Goal: Information Seeking & Learning: Check status

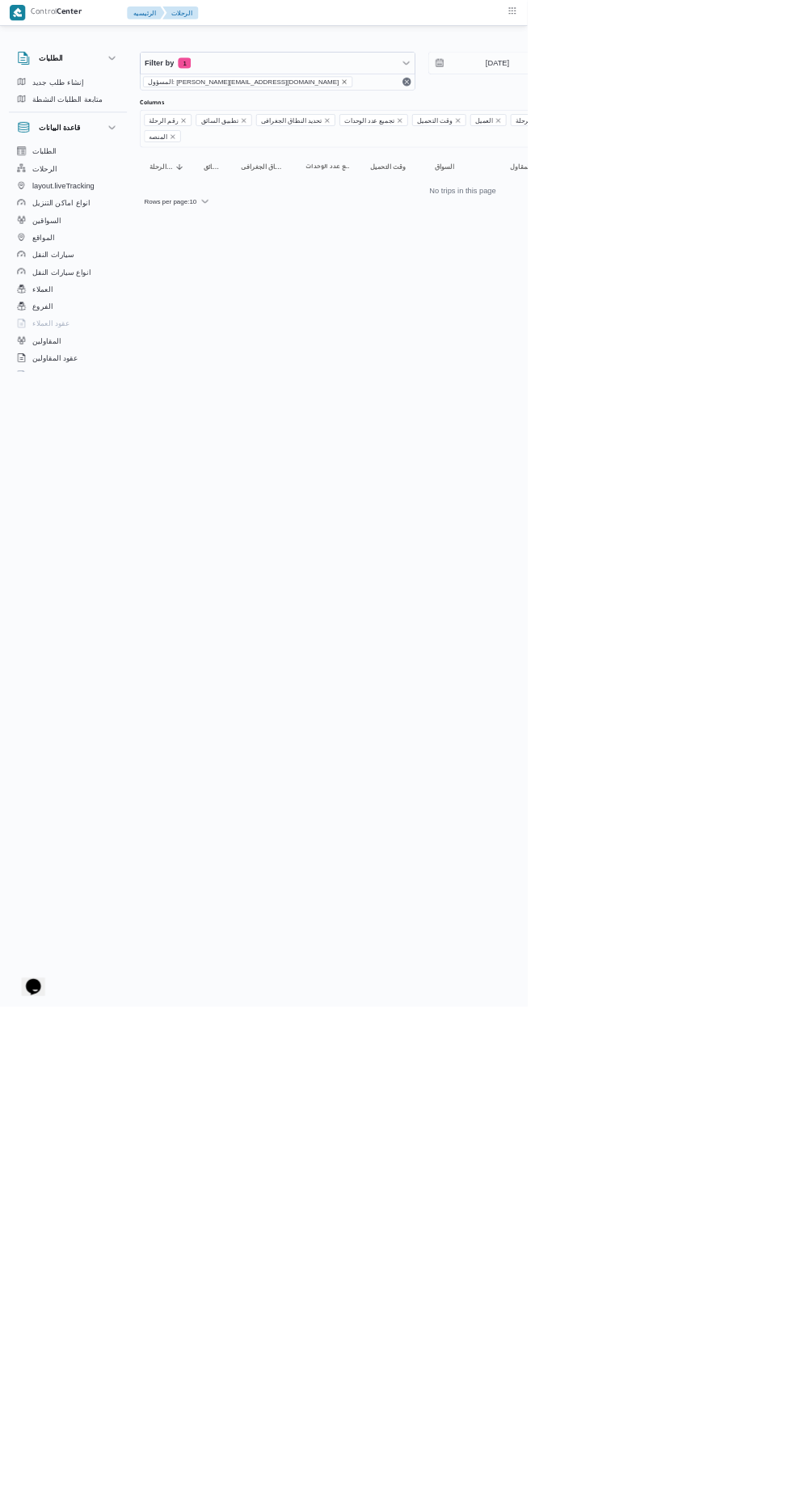
click at [514, 122] on icon "remove selected entity" at bounding box center [517, 123] width 6 height 6
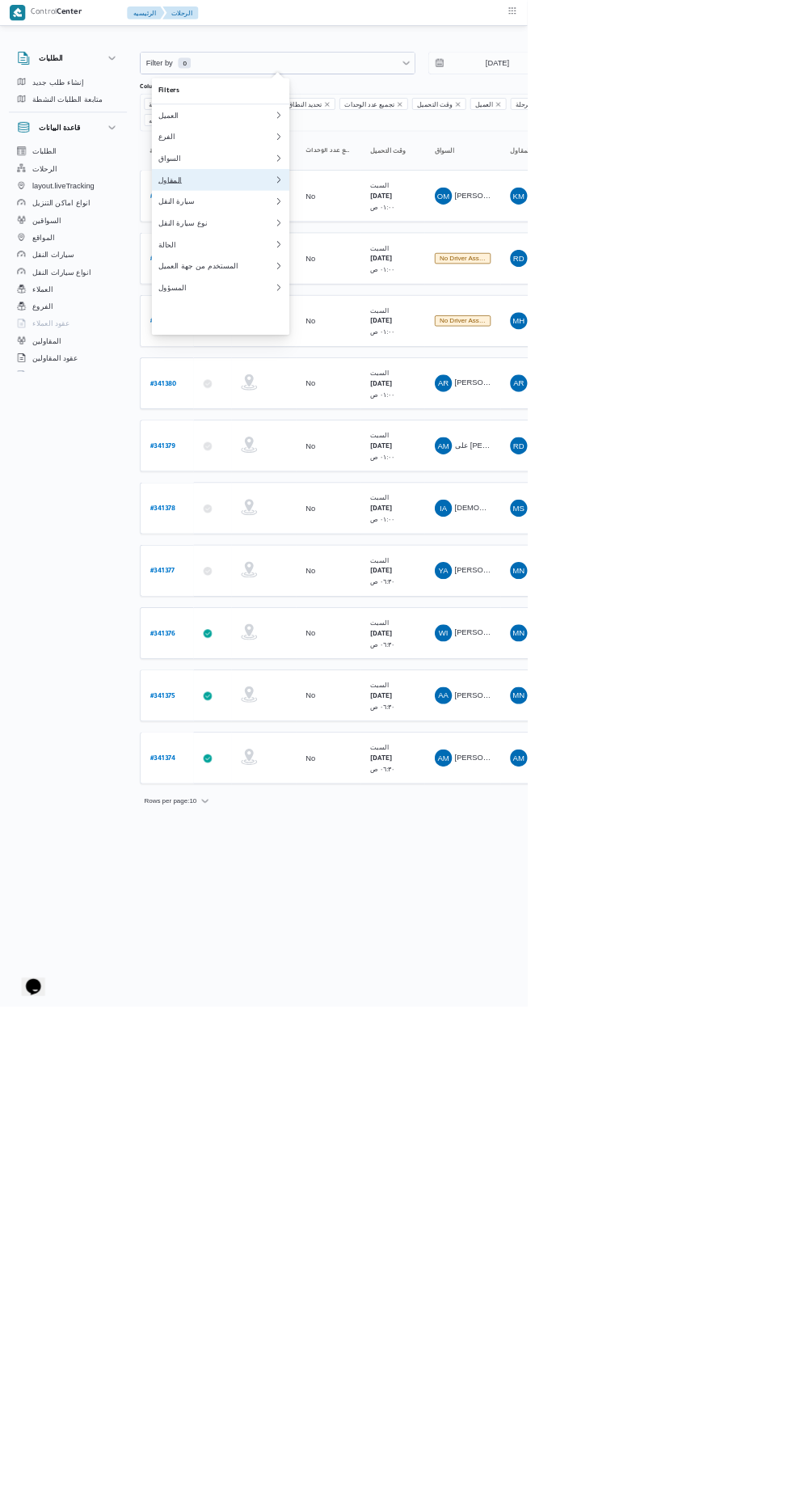
click at [351, 276] on div "المقاول" at bounding box center [324, 269] width 174 height 13
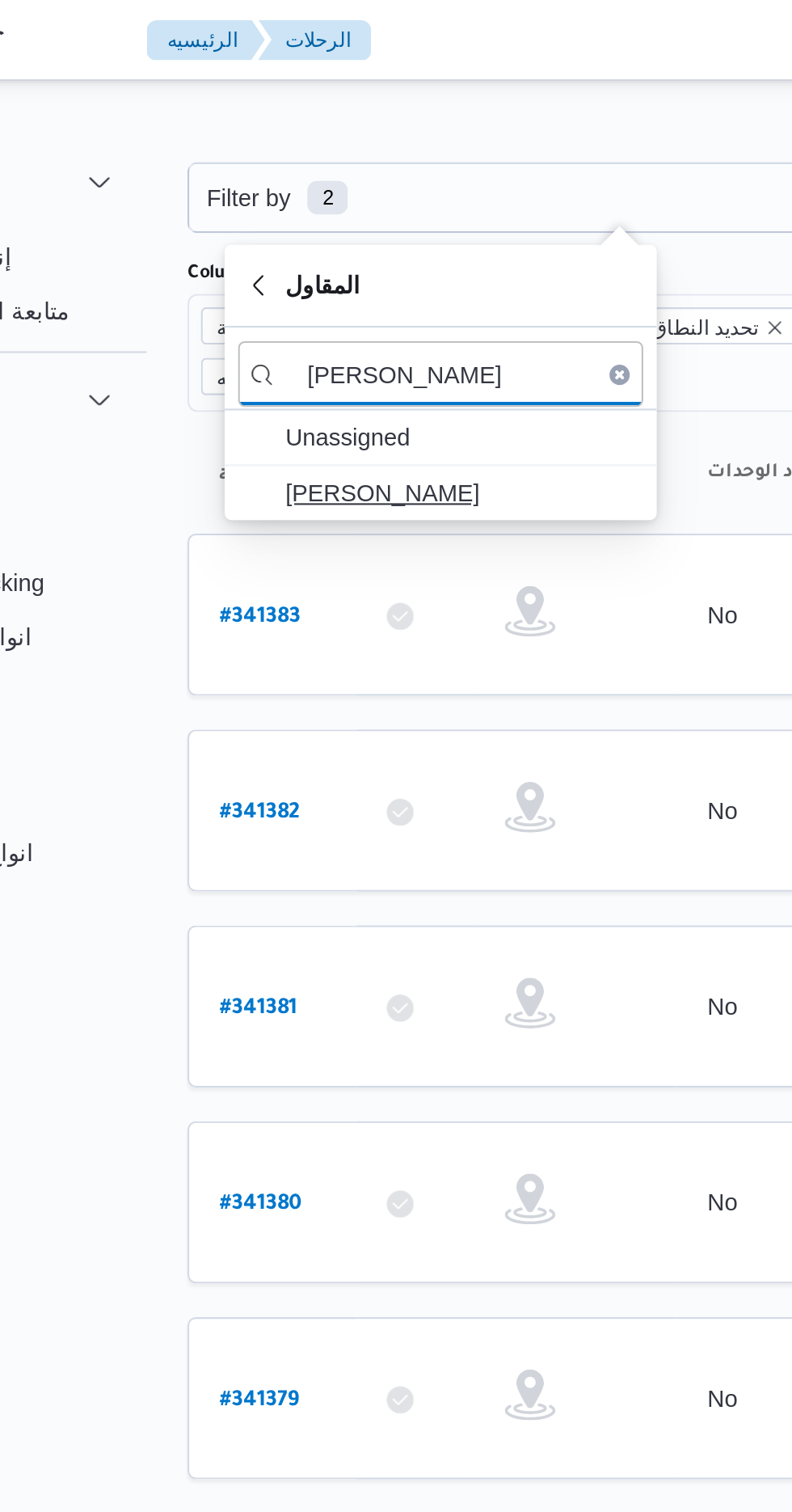
type input "[PERSON_NAME]"
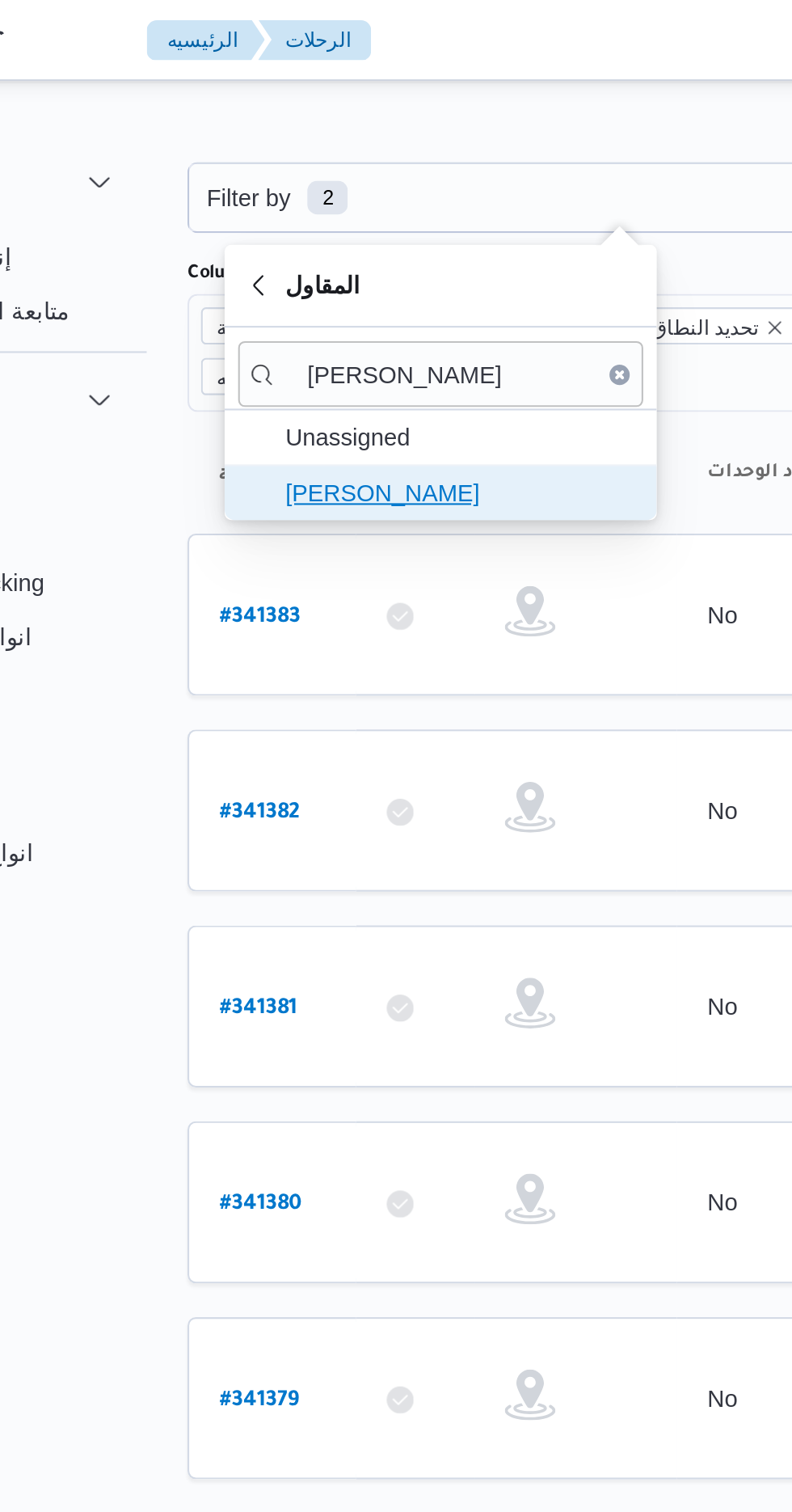
click at [362, 230] on span "[PERSON_NAME]" at bounding box center [341, 236] width 168 height 19
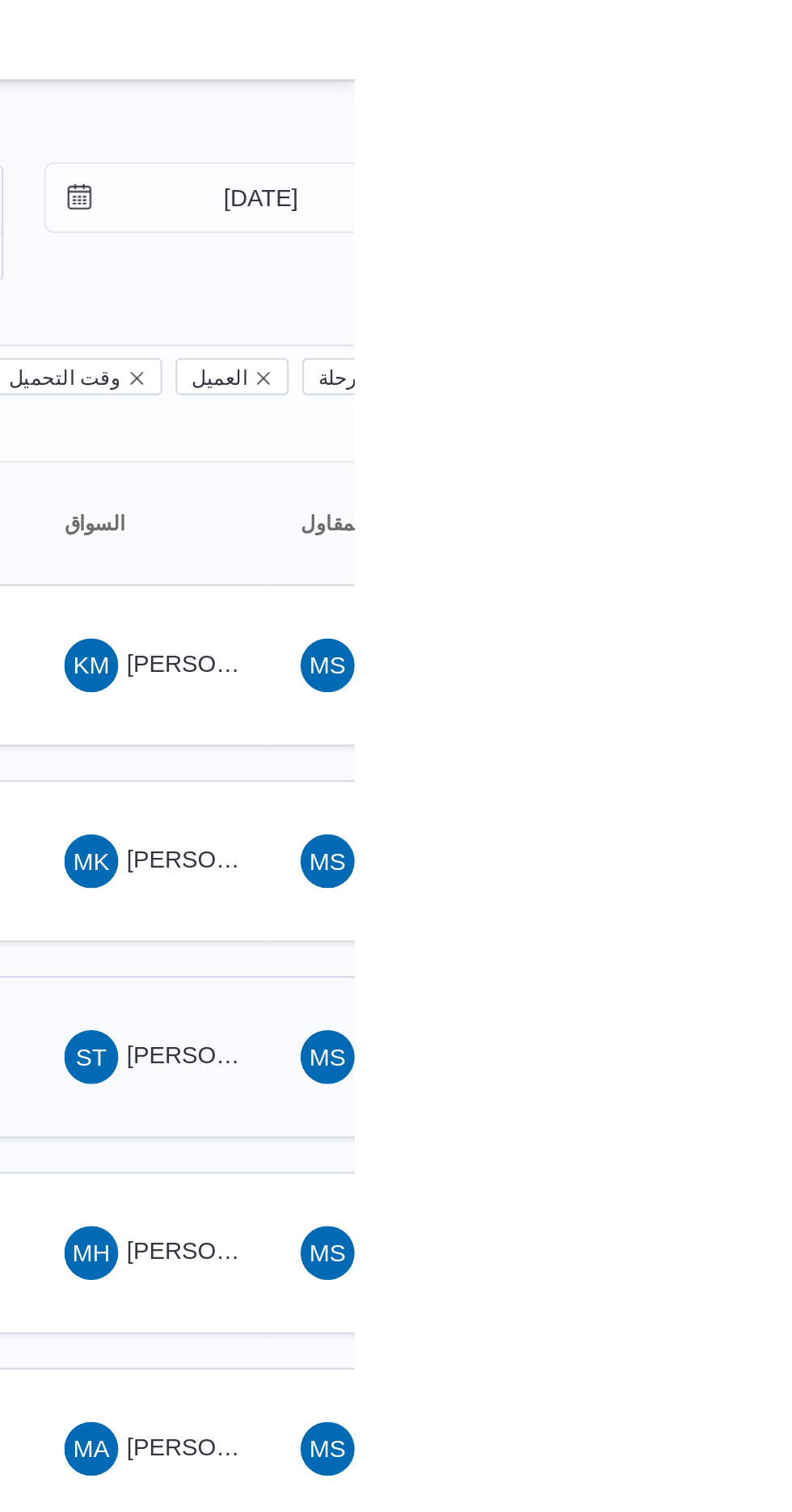
click at [710, 499] on span "[PERSON_NAME] [PERSON_NAME]" at bounding box center [777, 505] width 189 height 13
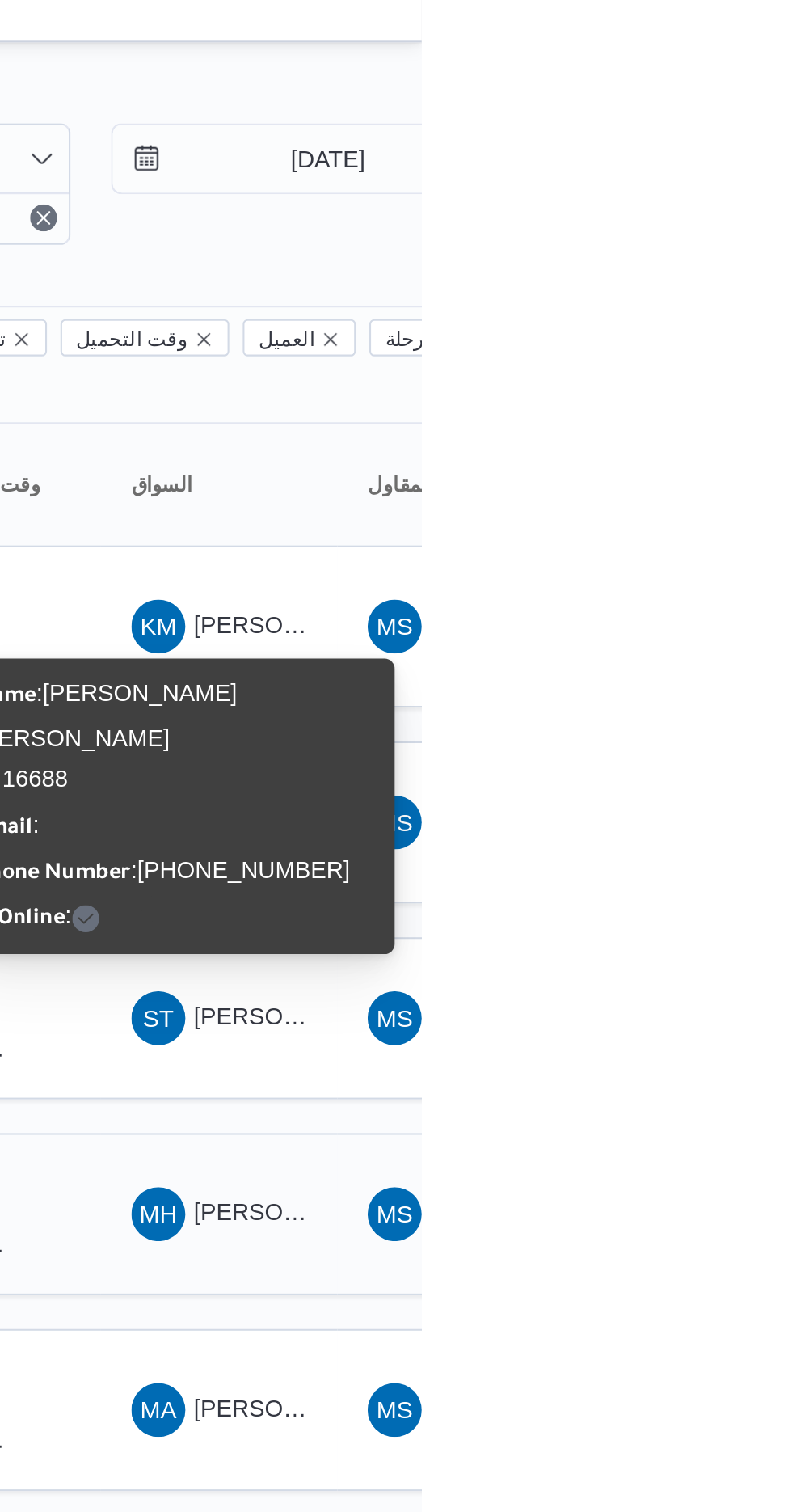
click at [713, 587] on span "MH [PERSON_NAME] غلاب" at bounding box center [695, 600] width 84 height 26
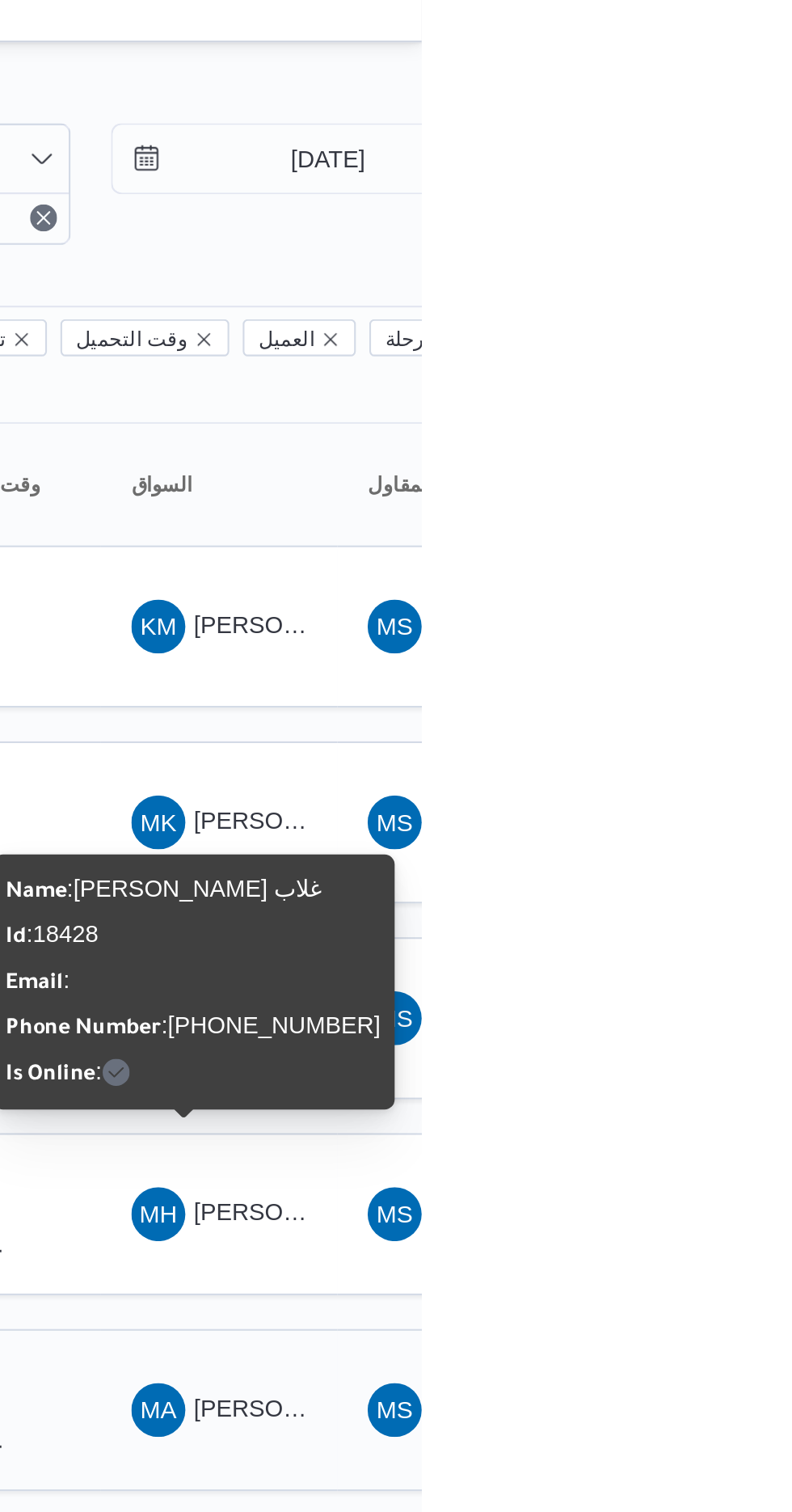
click at [701, 686] on span "[PERSON_NAME] [PERSON_NAME]" at bounding box center [777, 692] width 189 height 13
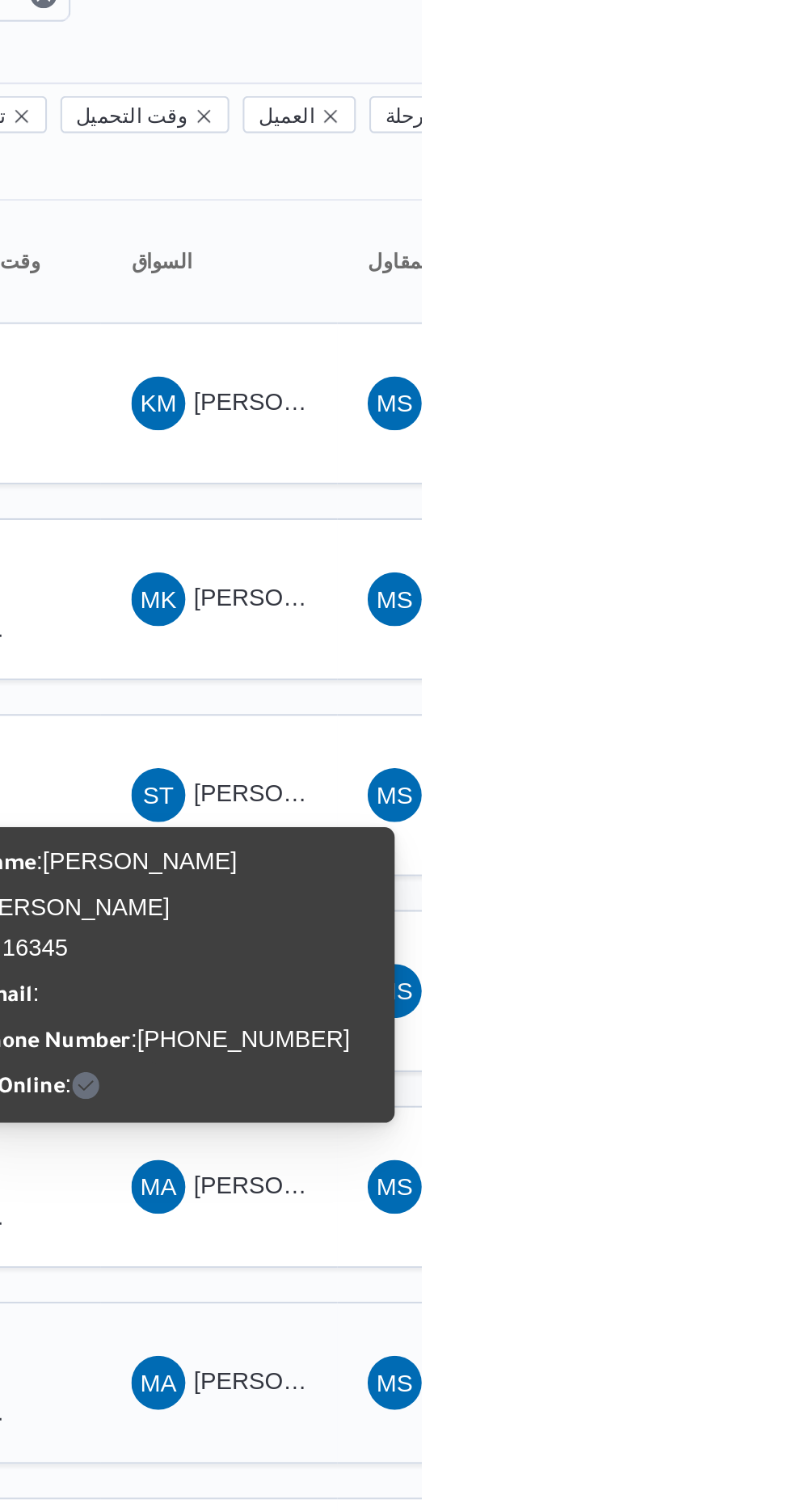
click at [705, 748] on td "السواق MA [PERSON_NAME] [PERSON_NAME]" at bounding box center [695, 787] width 113 height 78
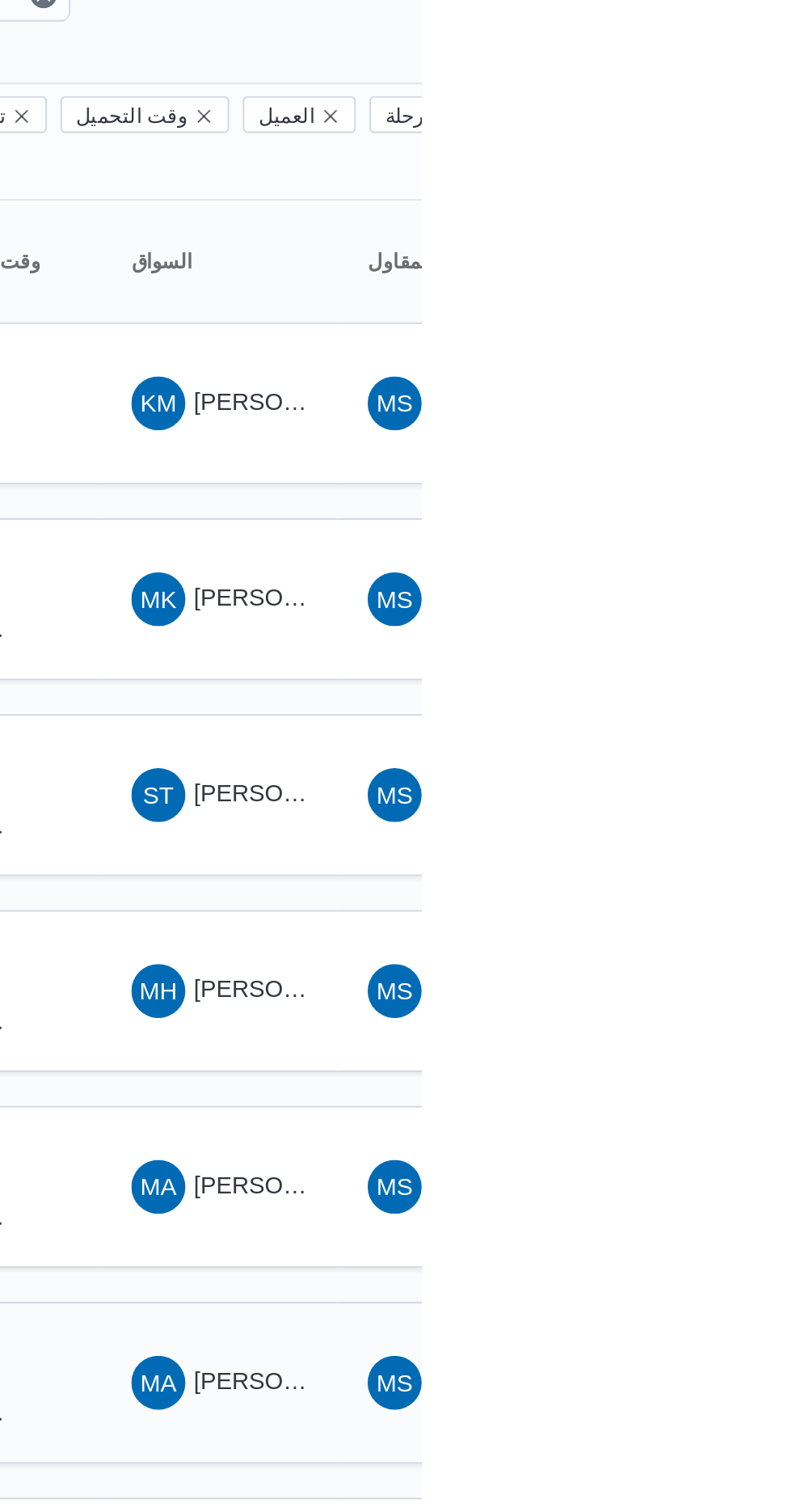
click at [718, 775] on div "MA [PERSON_NAME] [PERSON_NAME]" at bounding box center [695, 787] width 97 height 39
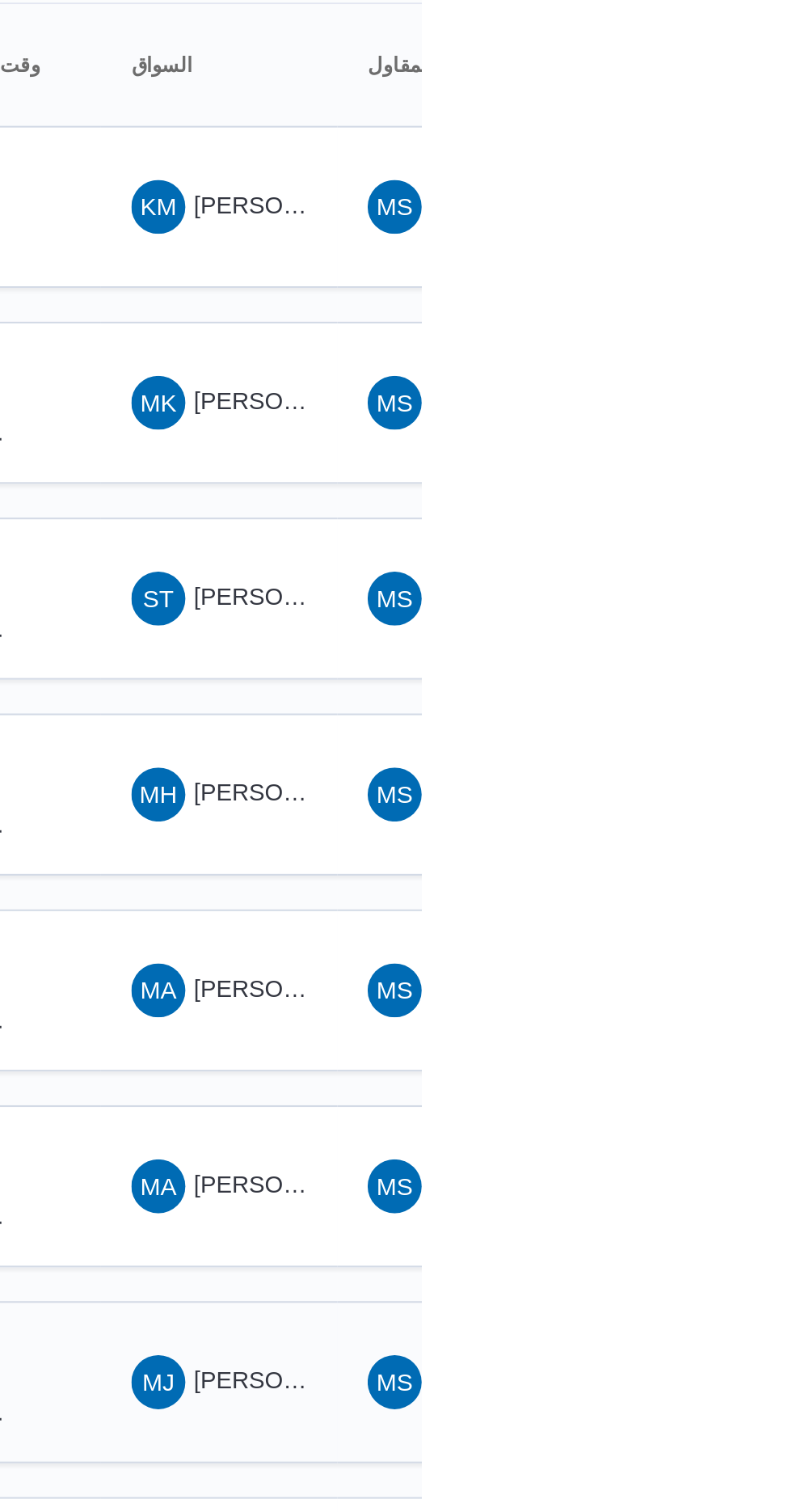
click at [711, 868] on span "MJ [PERSON_NAME] [PERSON_NAME]" at bounding box center [695, 881] width 84 height 26
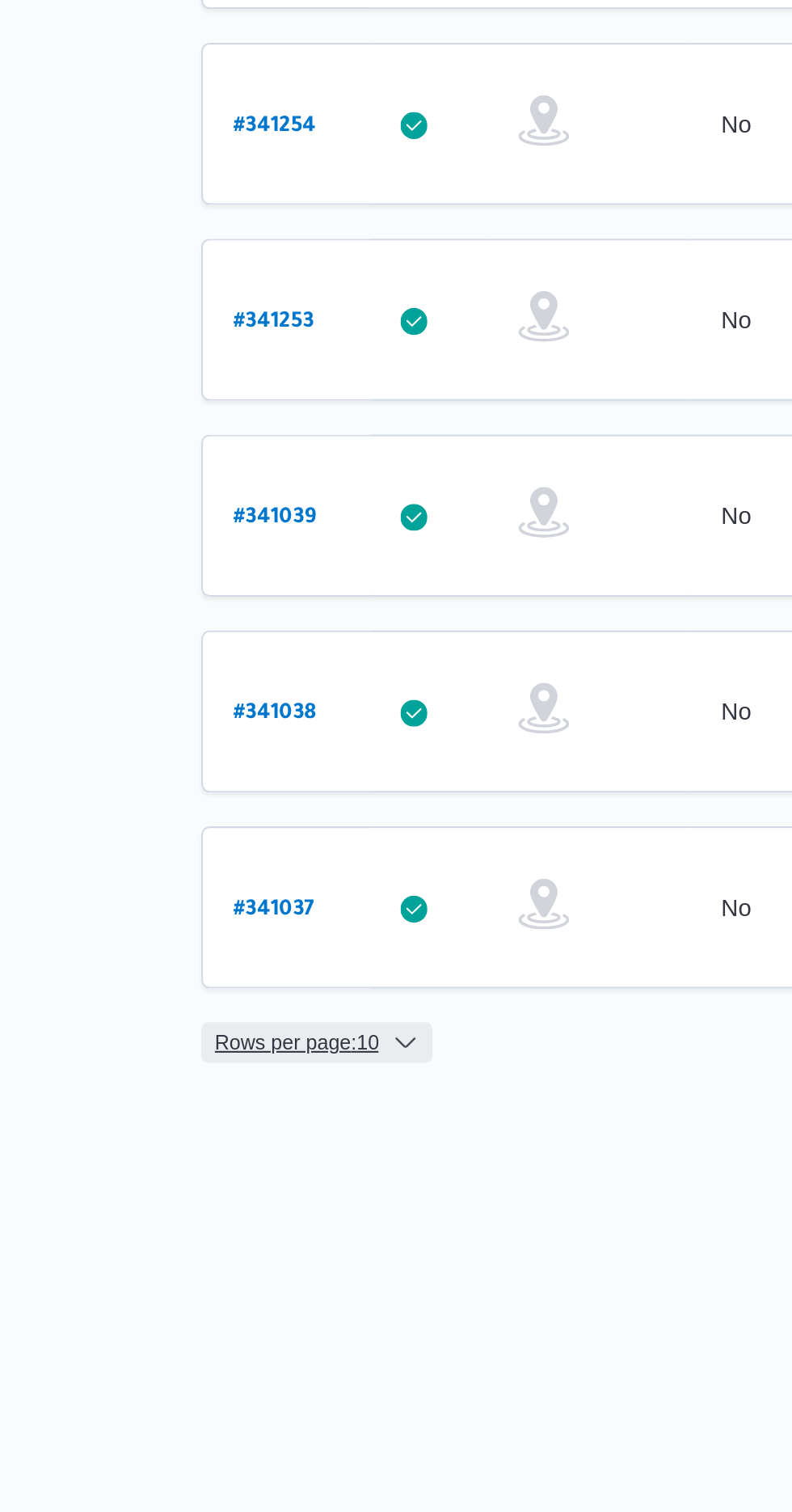
click at [227, 1218] on span "Rows per page : 10" at bounding box center [255, 1227] width 79 height 19
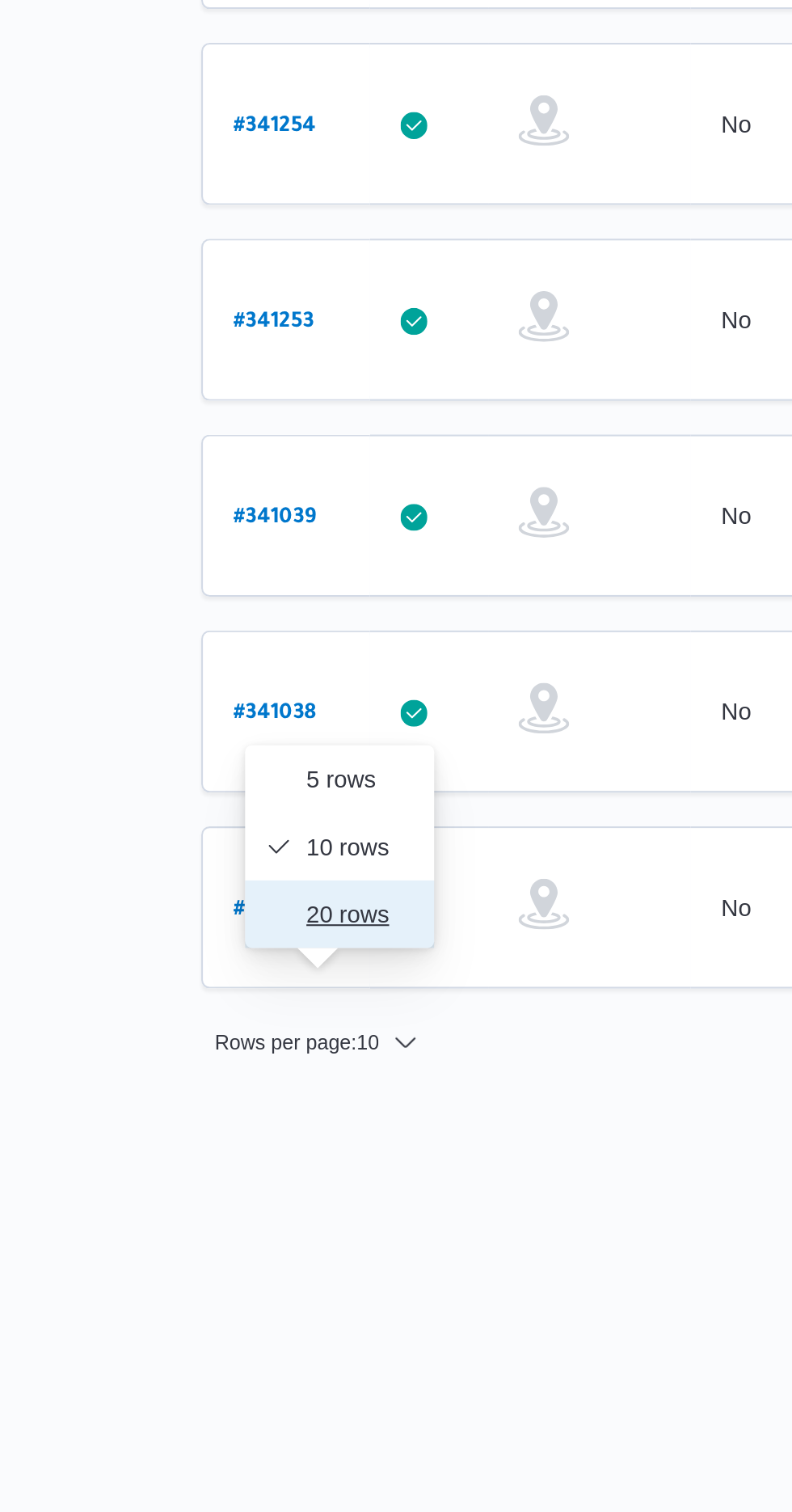
click at [262, 1169] on span "20 rows" at bounding box center [286, 1165] width 52 height 13
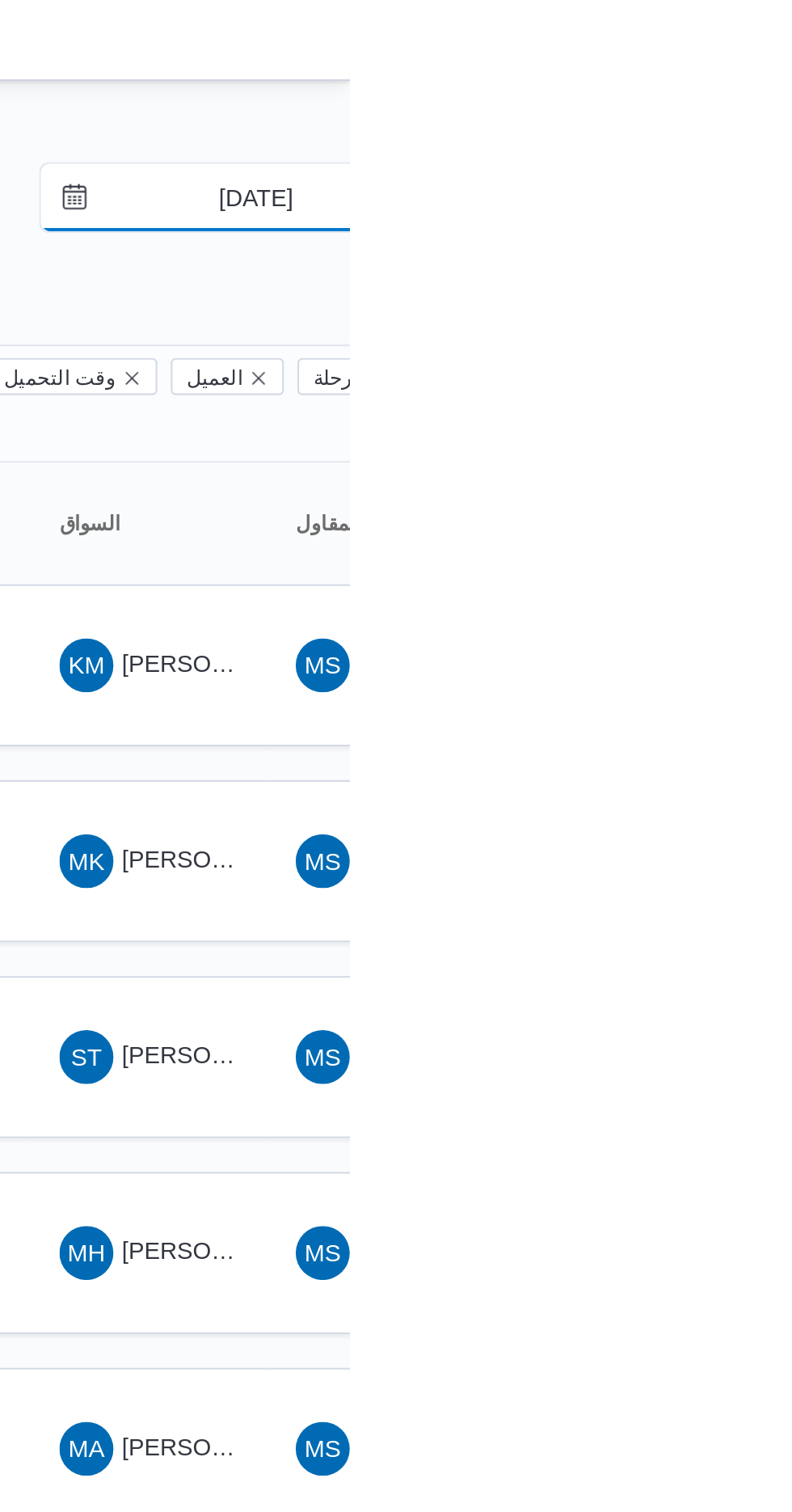
click at [742, 94] on input "[DATE]" at bounding box center [736, 94] width 184 height 32
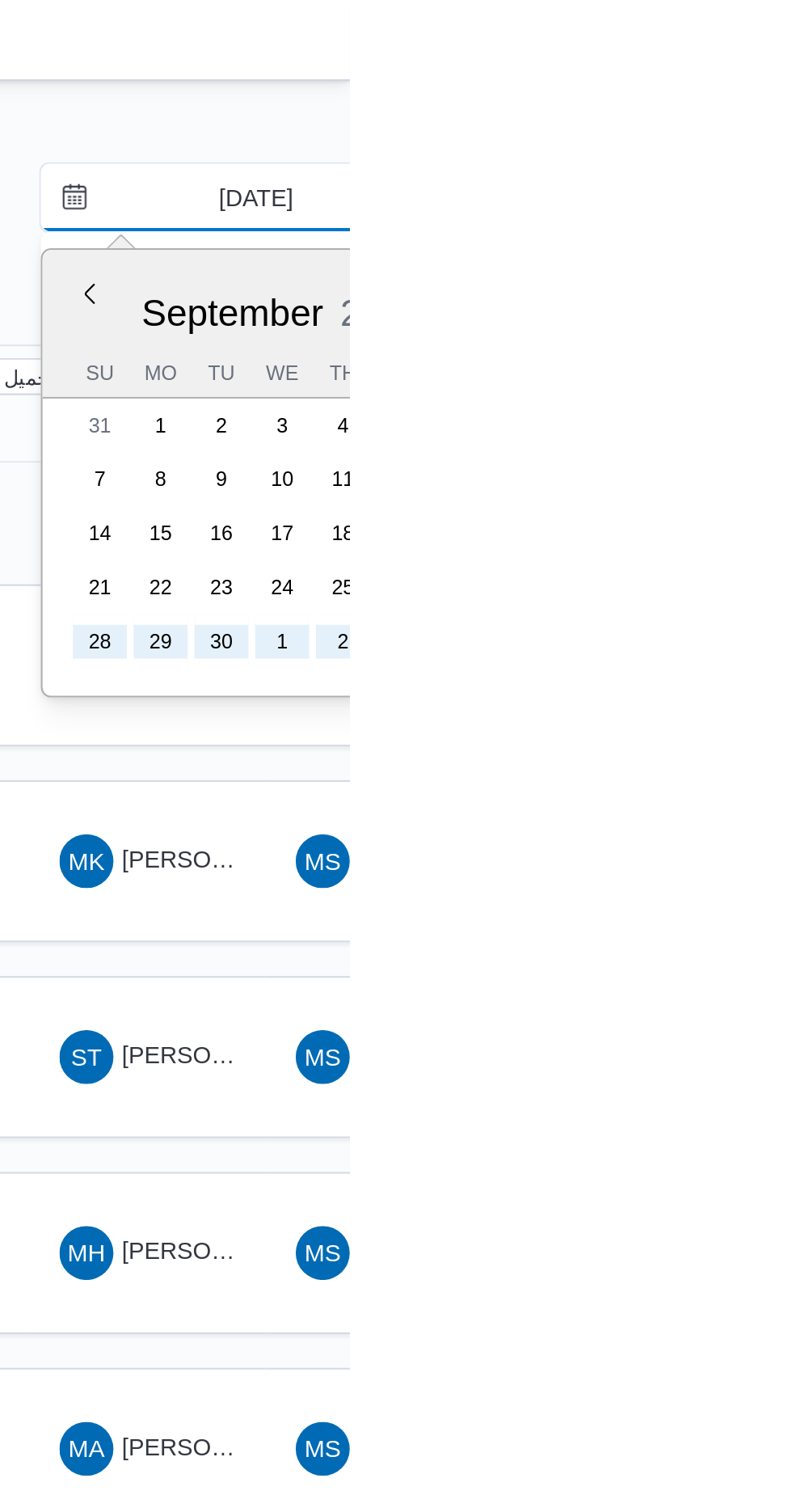
type input "[DATE]"
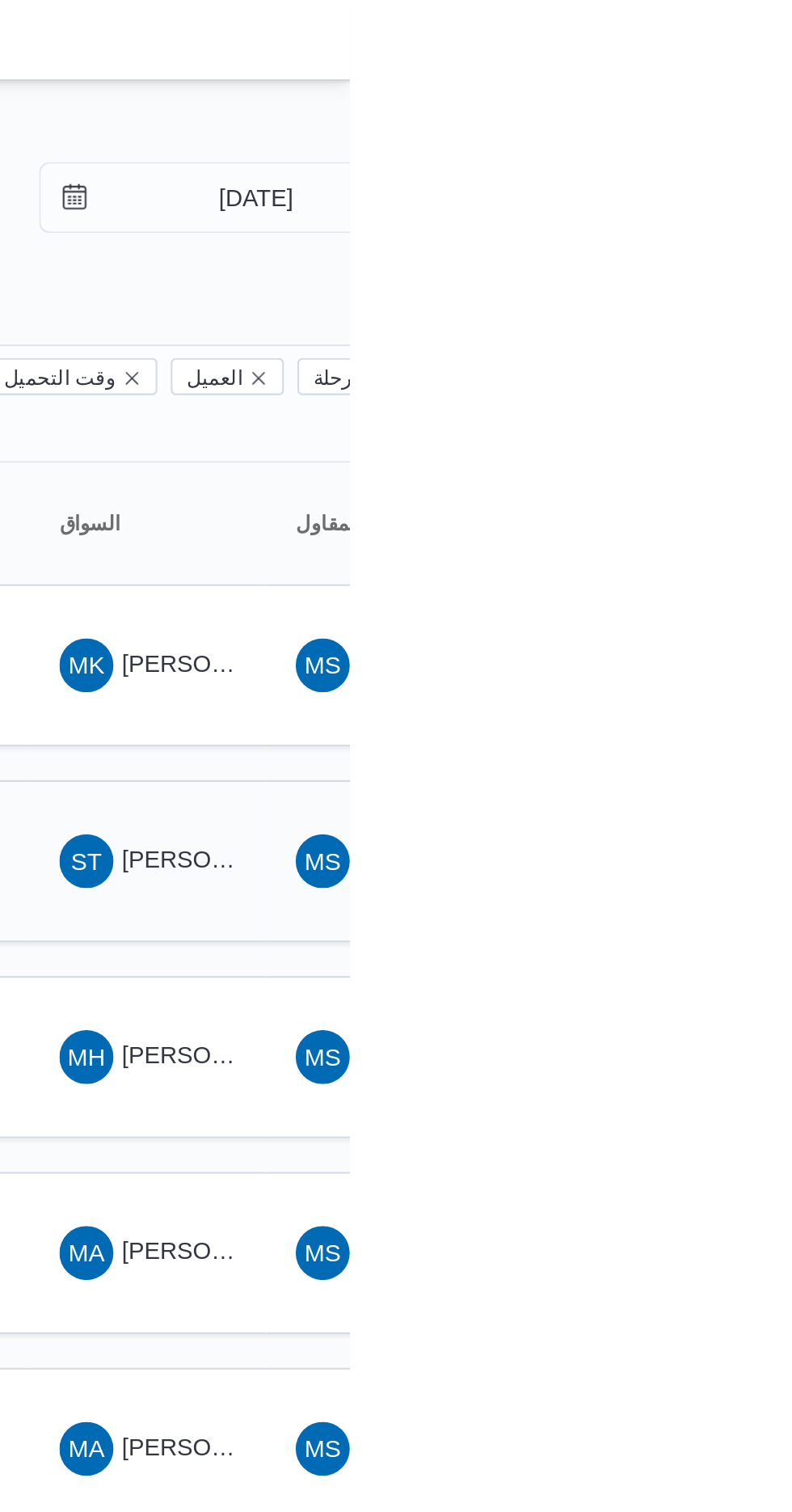
click at [709, 405] on span "[PERSON_NAME] [PERSON_NAME]" at bounding box center [777, 411] width 189 height 13
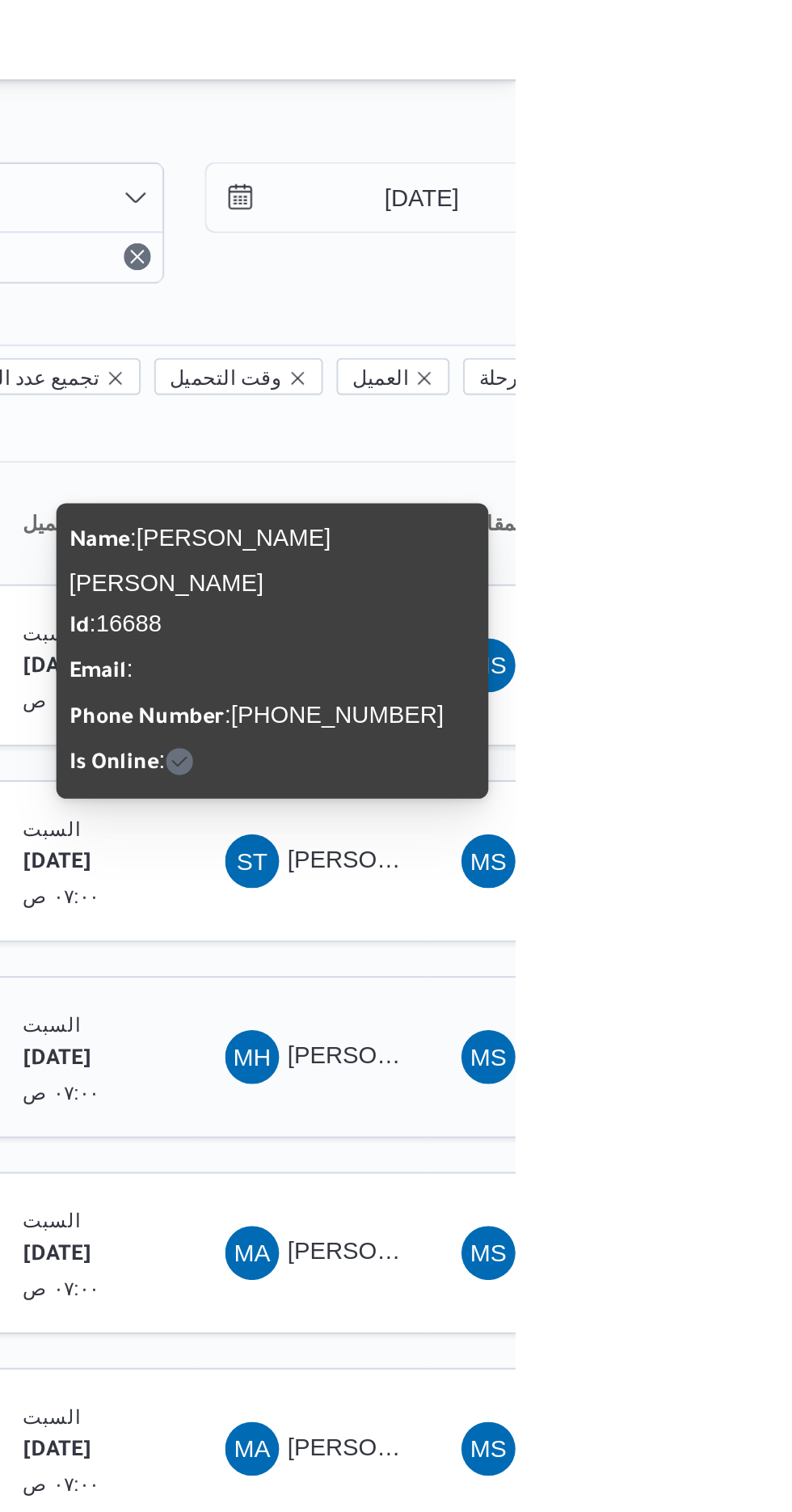
click at [701, 499] on span "[PERSON_NAME] غلاب" at bounding box center [743, 505] width 119 height 13
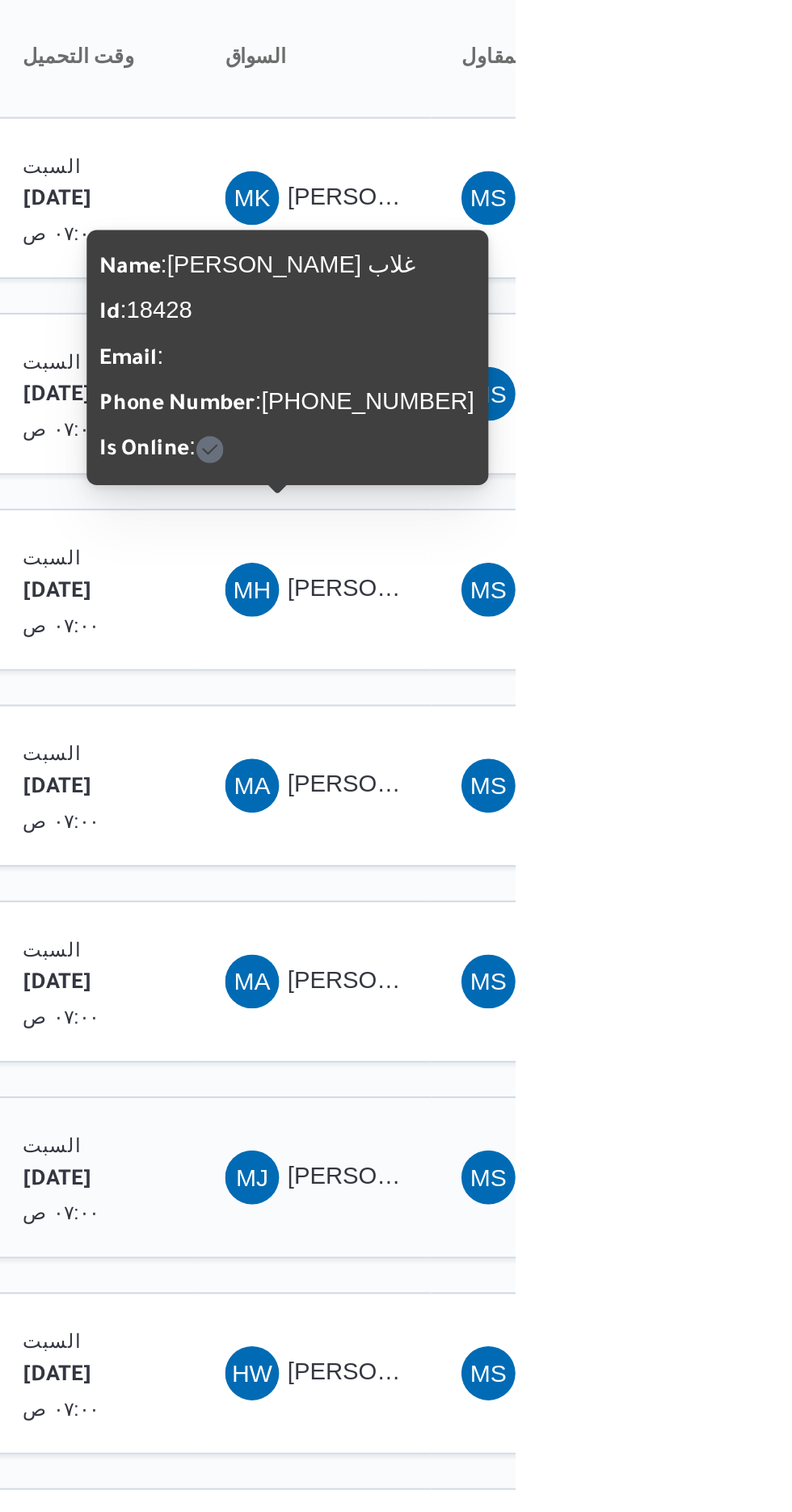
click at [697, 780] on span "[PERSON_NAME] [PERSON_NAME]" at bounding box center [777, 786] width 189 height 13
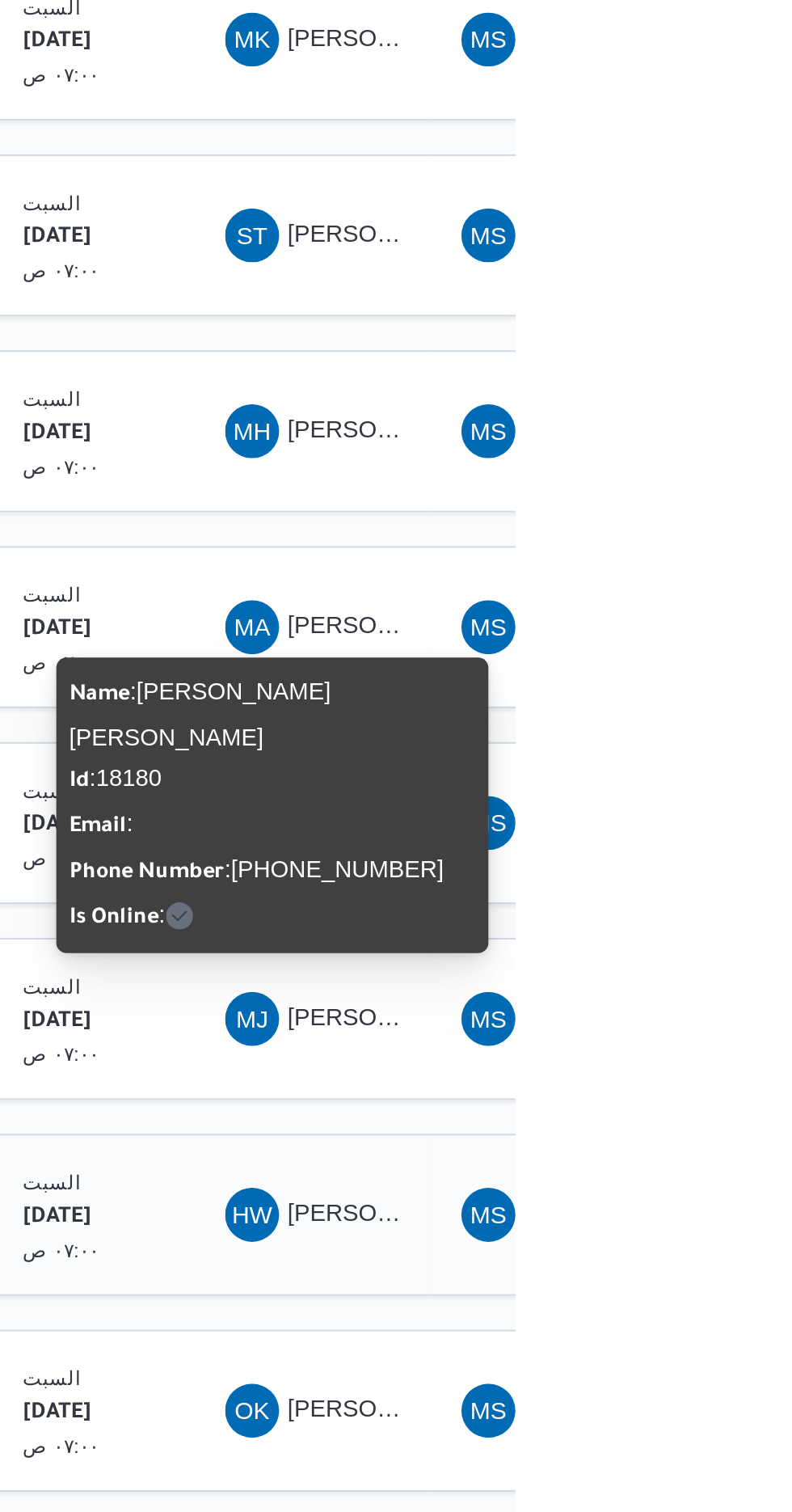
click at [706, 868] on span "HW [PERSON_NAME] [PERSON_NAME]" at bounding box center [695, 881] width 84 height 26
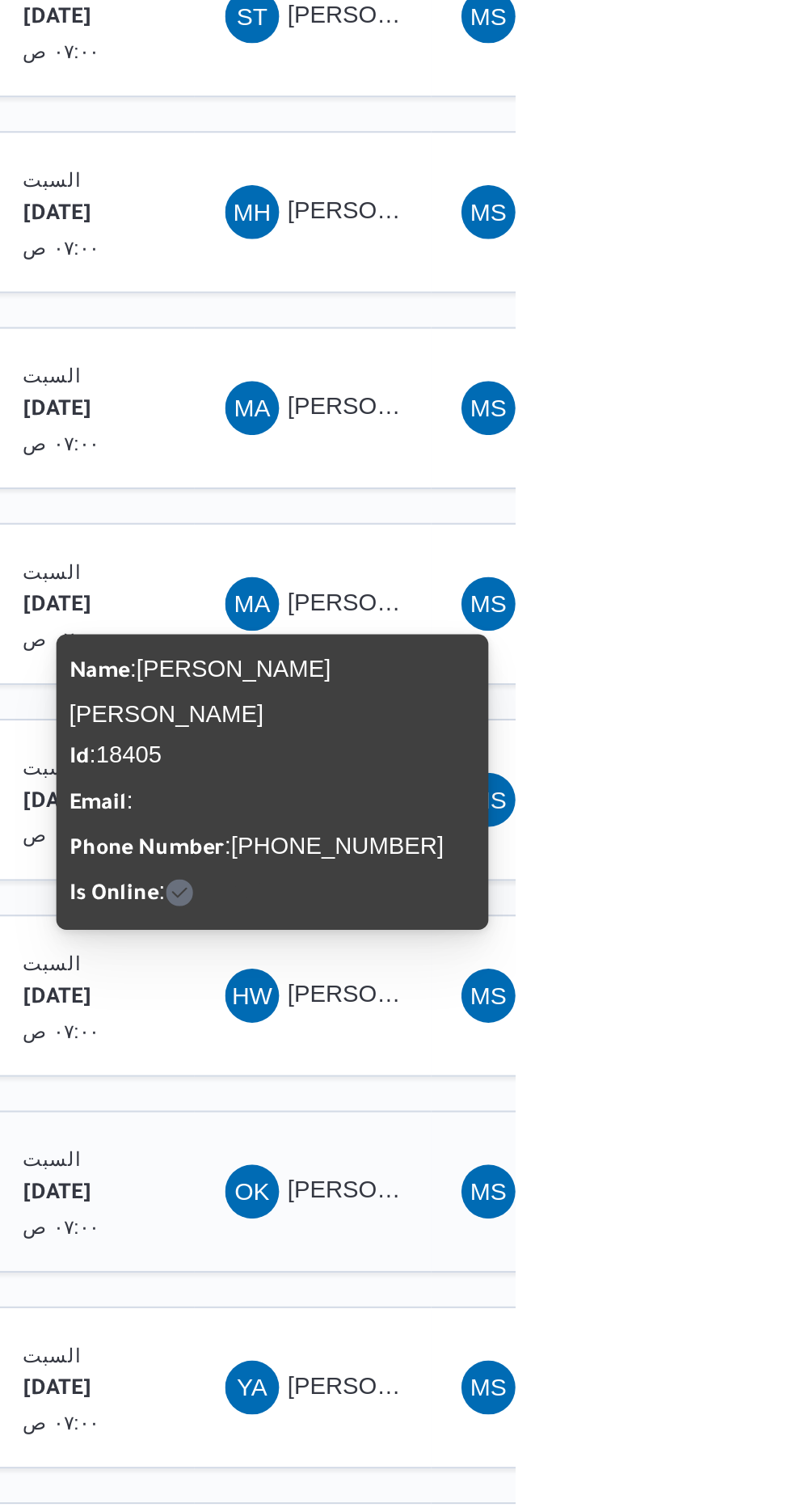
click at [697, 963] on div "OK [PERSON_NAME] ال[PERSON_NAME]" at bounding box center [695, 974] width 97 height 39
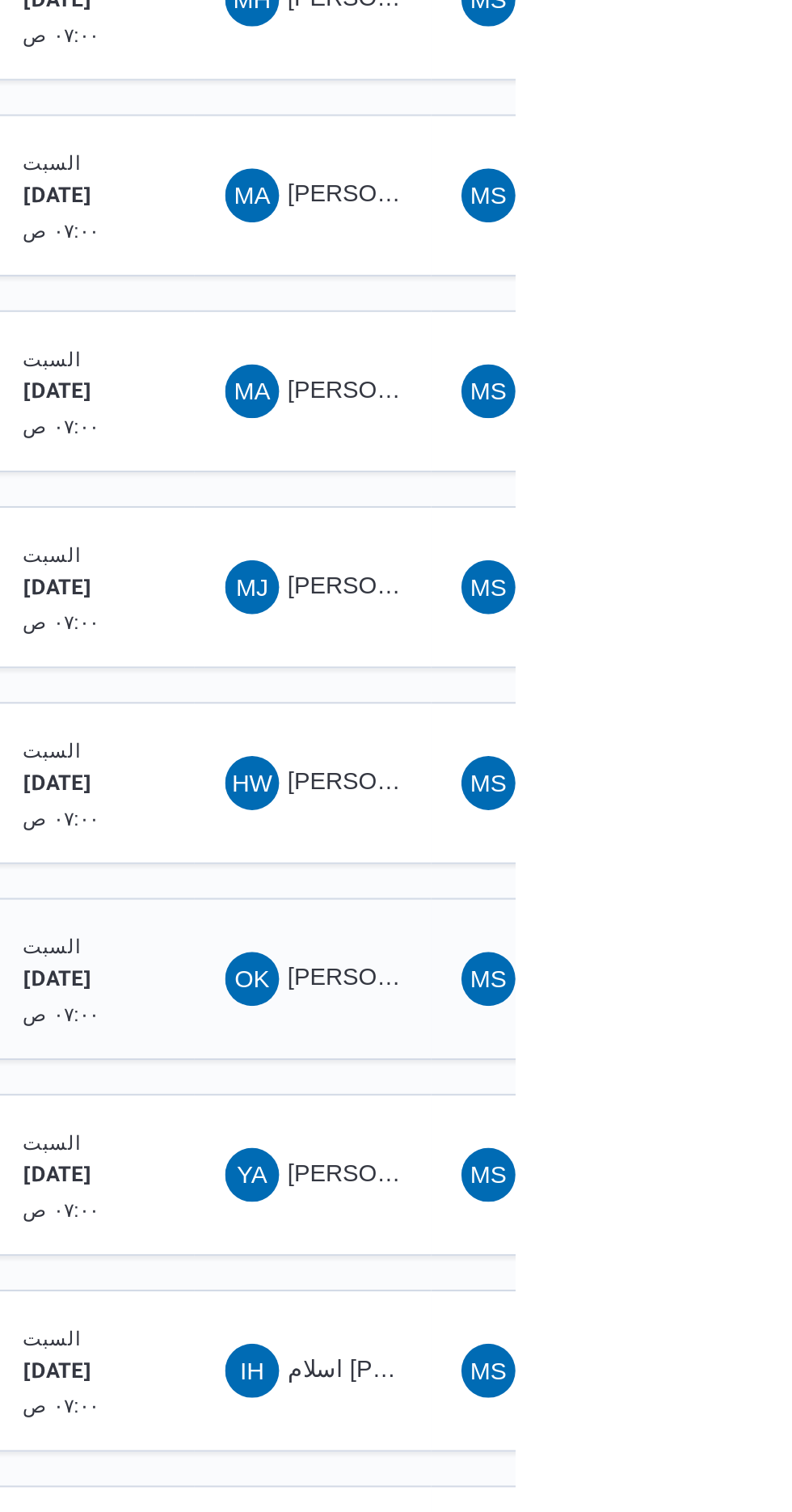
click at [701, 967] on span "[PERSON_NAME] ال[PERSON_NAME]" at bounding box center [783, 973] width 200 height 13
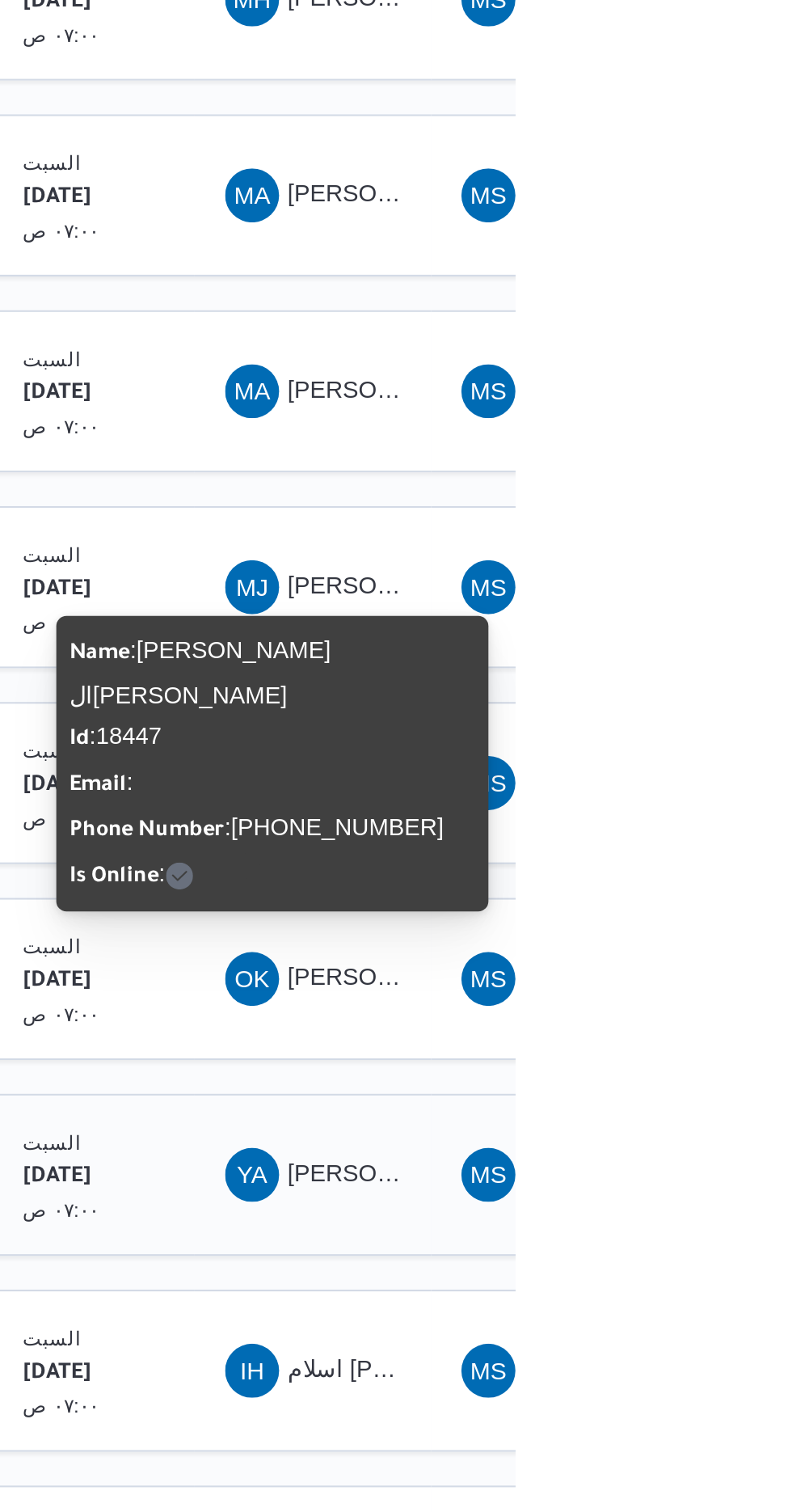
click at [708, 1062] on span "[PERSON_NAME]" at bounding box center [730, 1068] width 93 height 13
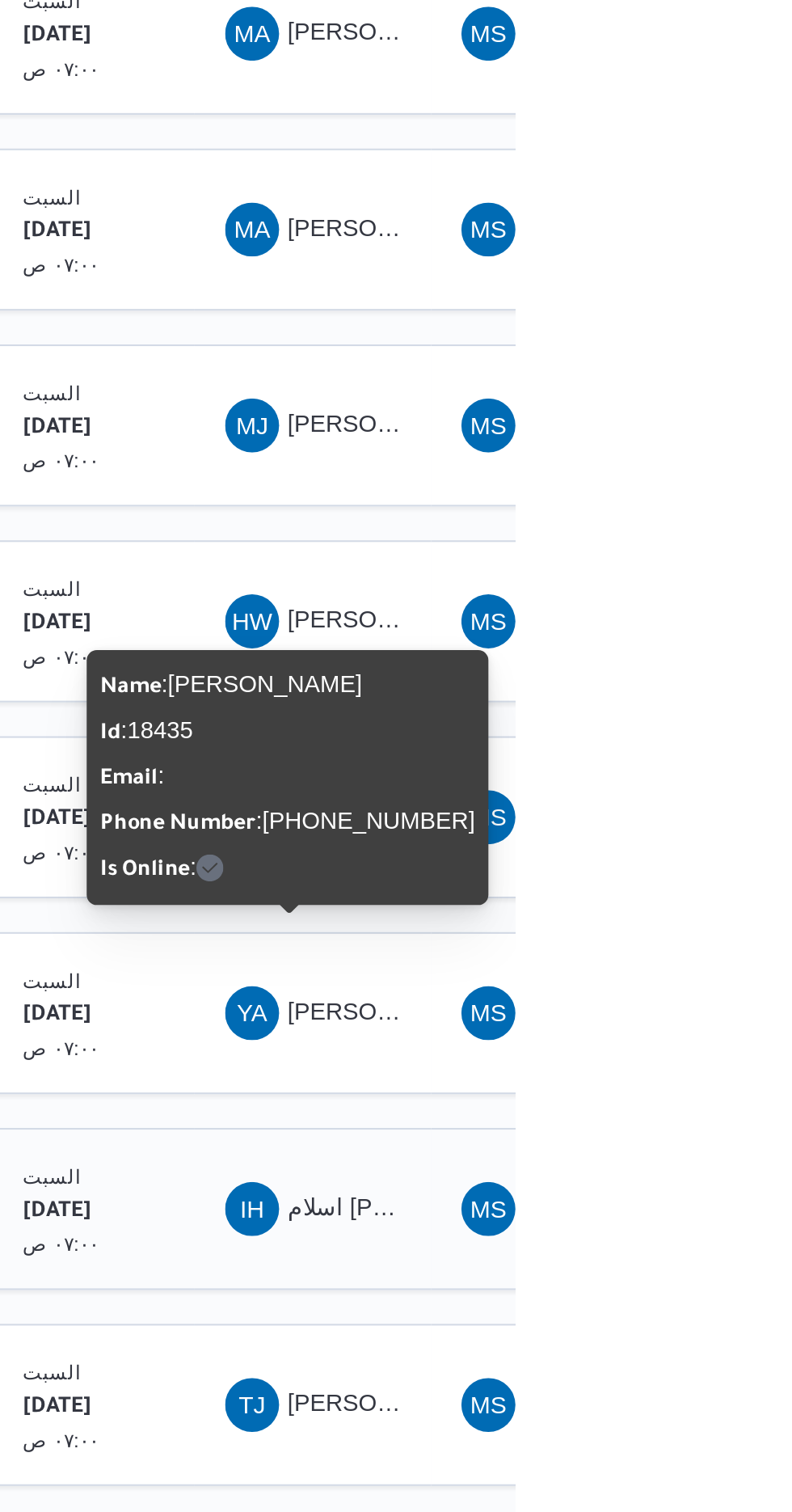
click at [701, 1150] on span "IH اسلام [PERSON_NAME]" at bounding box center [695, 1162] width 84 height 26
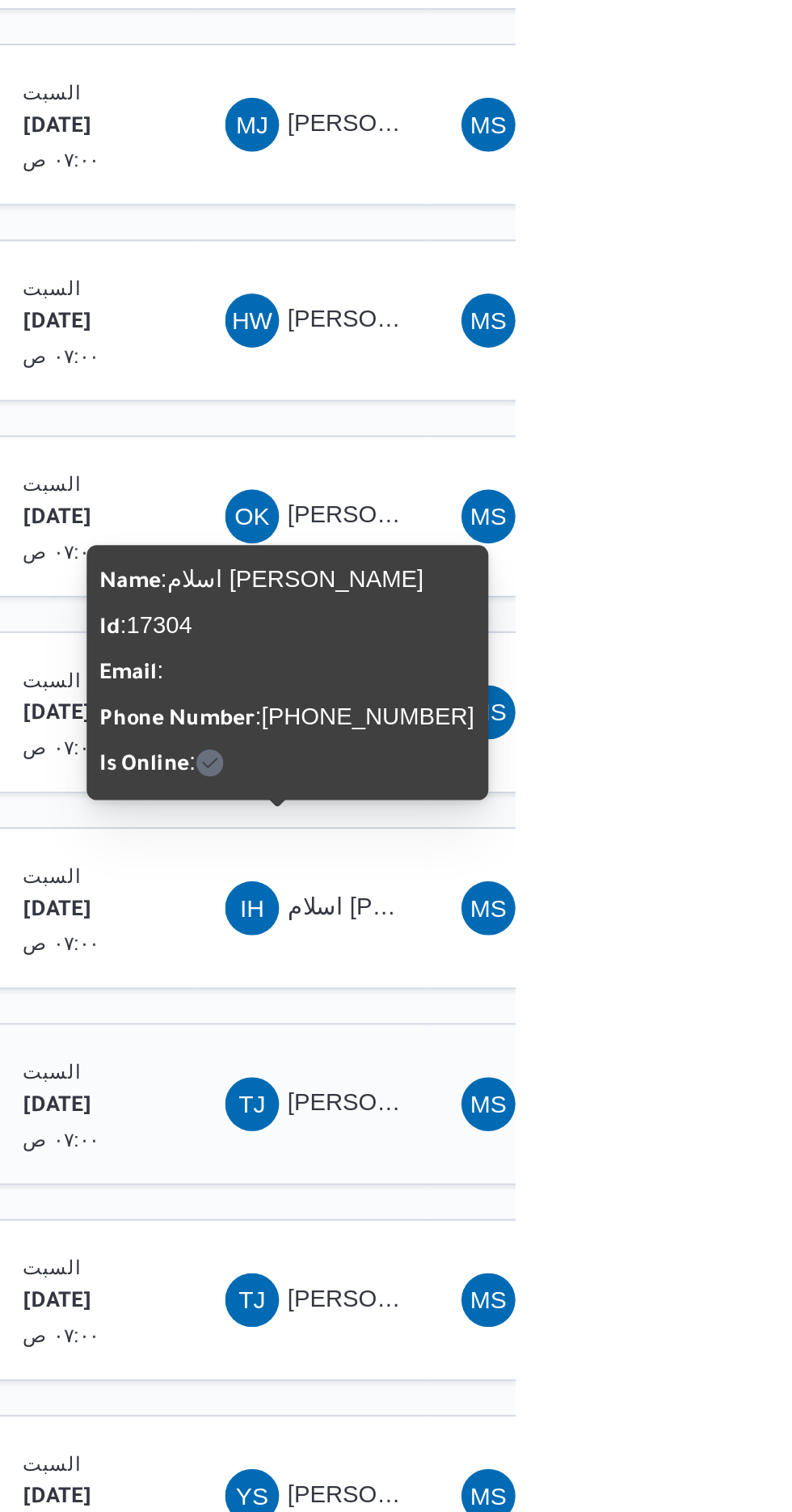
click at [676, 1244] on span "[PERSON_NAME] [PERSON_NAME]" at bounding box center [695, 1257] width 84 height 26
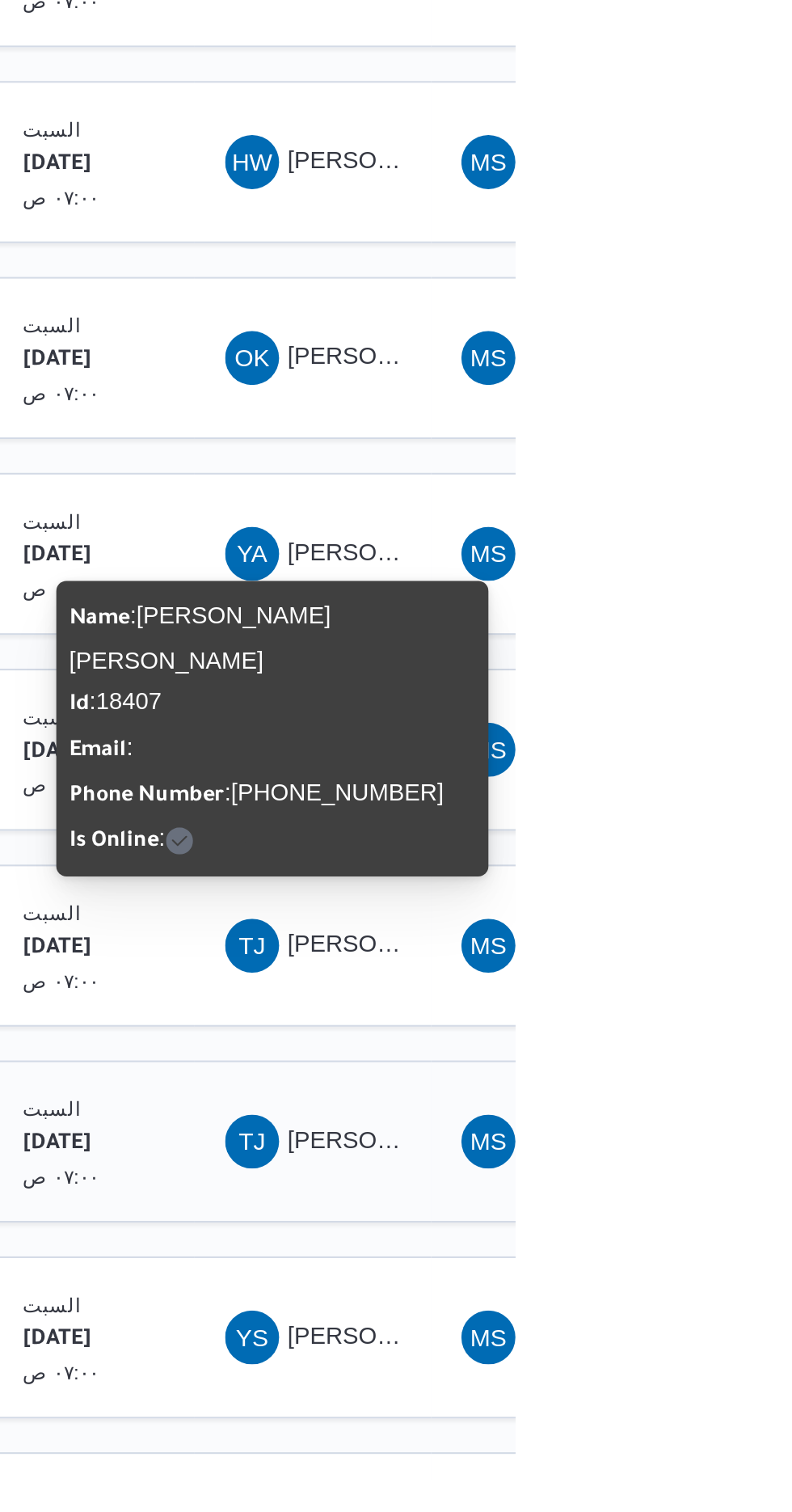
click at [685, 1337] on span "[PERSON_NAME] [PERSON_NAME]" at bounding box center [695, 1350] width 84 height 26
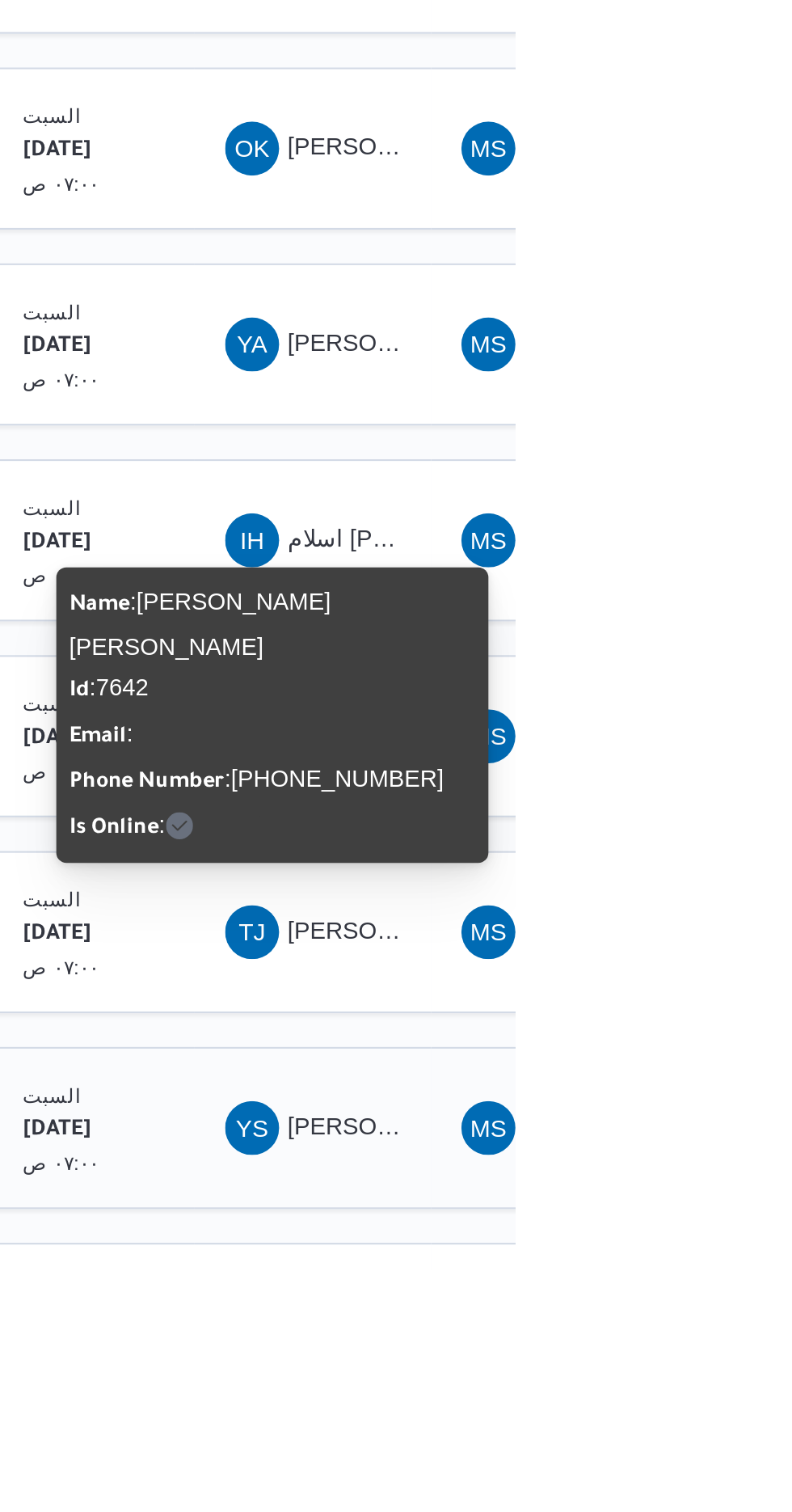
click at [688, 1431] on span "YS [PERSON_NAME] [PERSON_NAME] الحمد" at bounding box center [695, 1444] width 84 height 26
